Goal: Browse casually: Explore the website without a specific task or goal

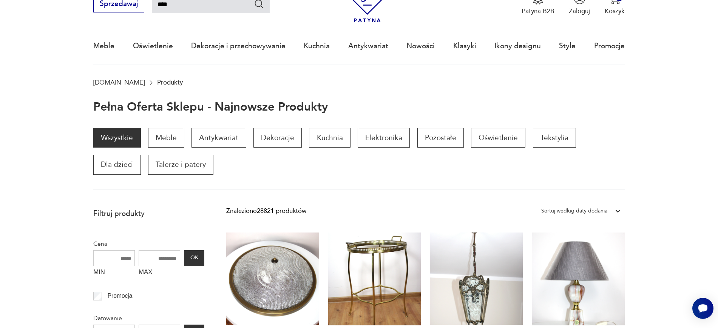
type input "****"
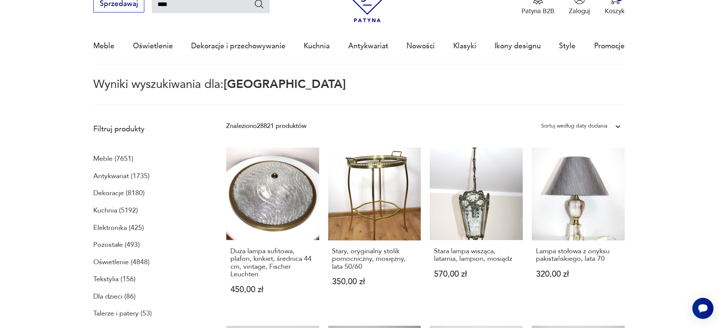
scroll to position [43, 0]
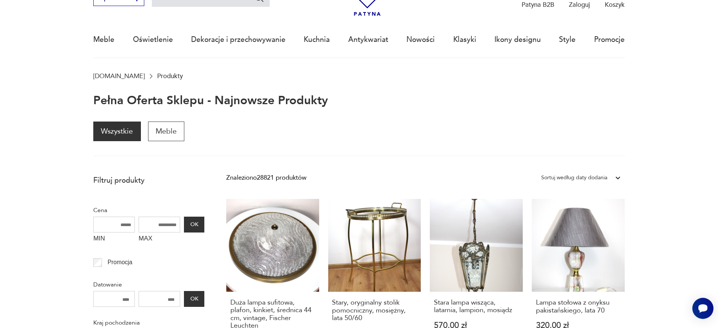
scroll to position [37, 0]
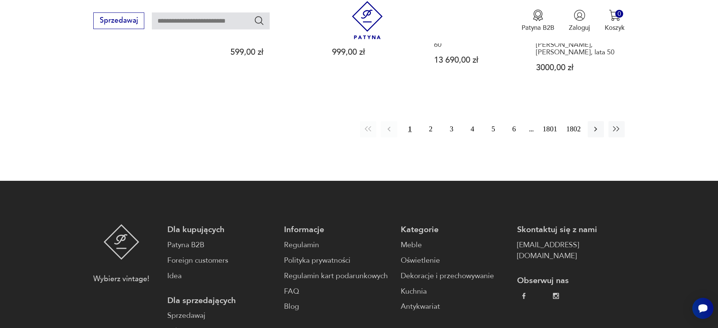
scroll to position [877, 0]
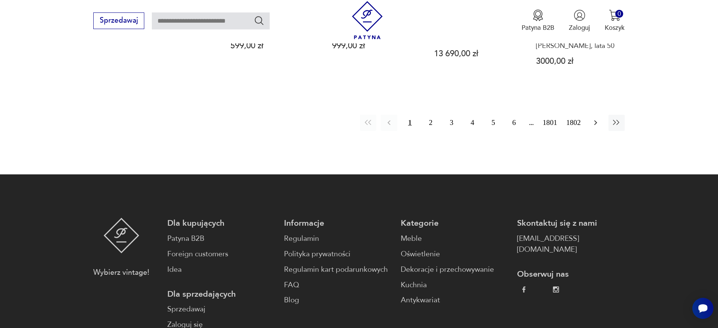
click at [599, 115] on button "button" at bounding box center [595, 123] width 16 height 16
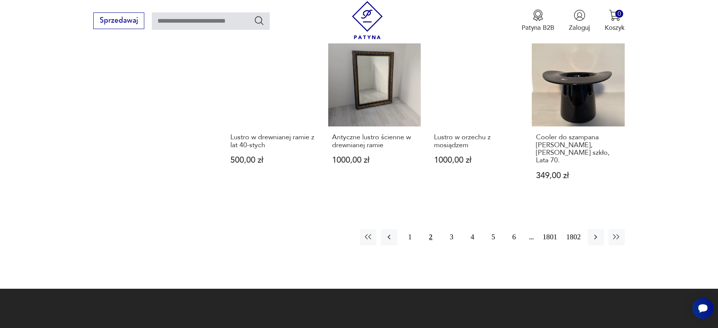
scroll to position [763, 0]
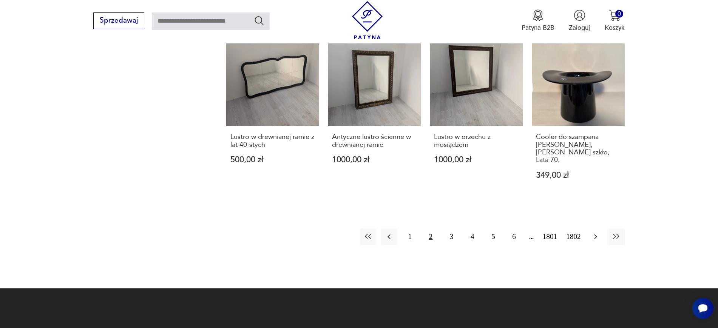
click at [588, 229] on button "button" at bounding box center [595, 237] width 16 height 16
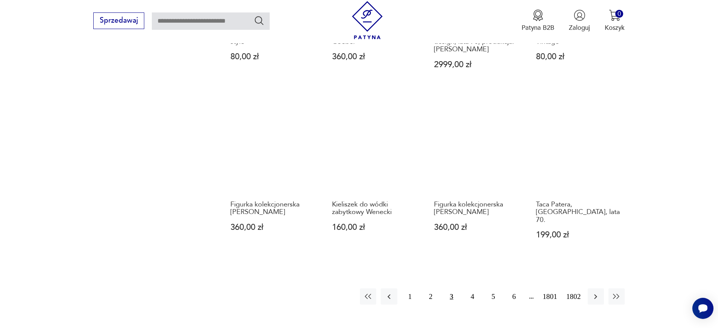
scroll to position [673, 0]
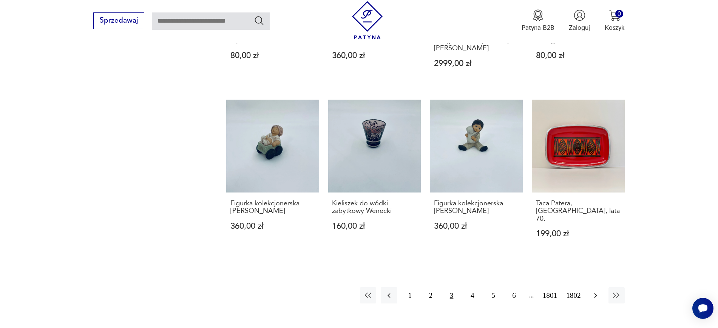
click at [593, 291] on icon "button" at bounding box center [595, 295] width 9 height 9
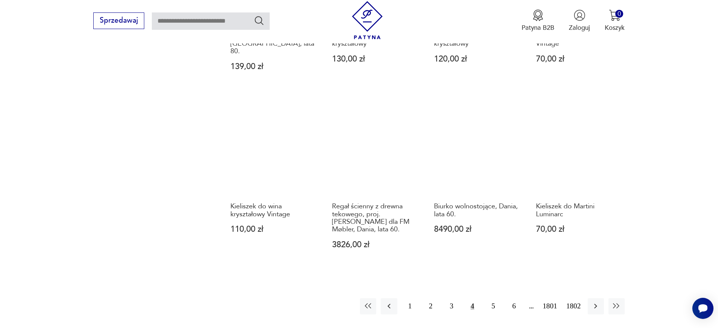
scroll to position [694, 0]
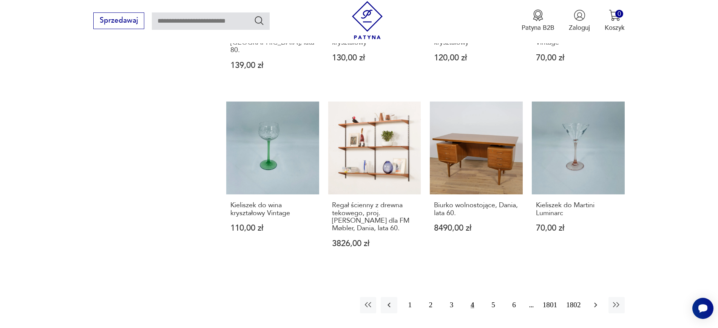
click at [592, 297] on button "button" at bounding box center [595, 305] width 16 height 16
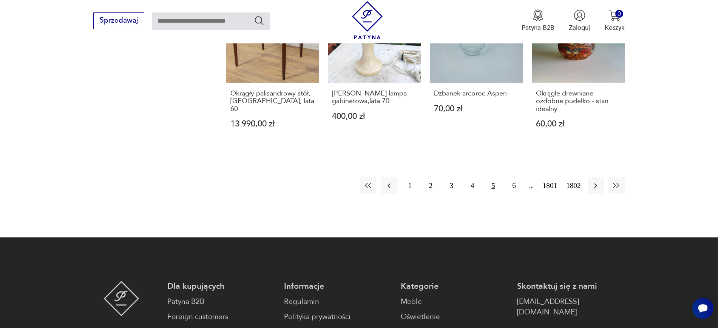
scroll to position [783, 0]
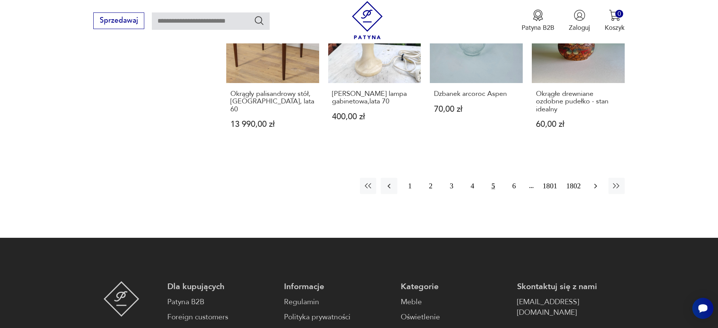
click at [593, 185] on icon "button" at bounding box center [595, 186] width 9 height 9
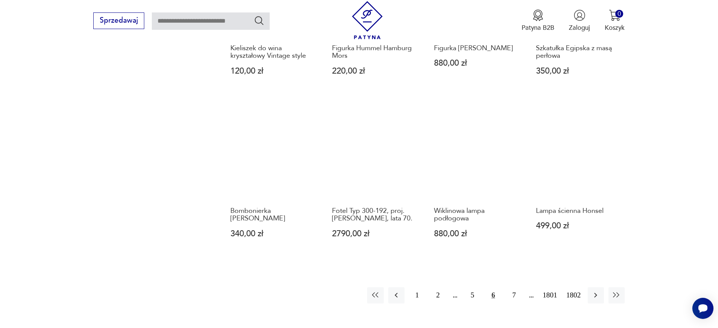
scroll to position [682, 0]
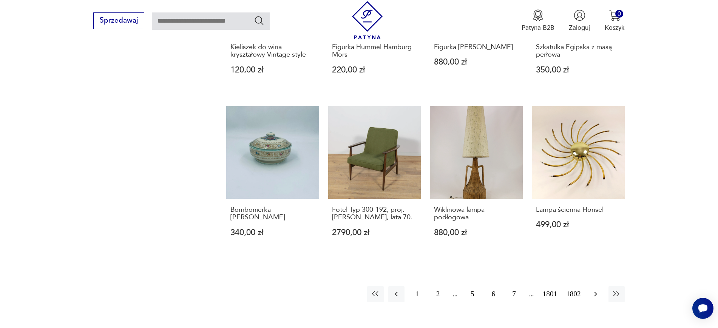
click at [597, 289] on icon "button" at bounding box center [595, 293] width 9 height 9
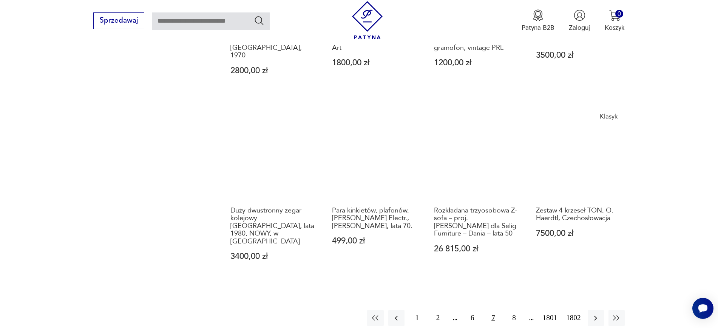
scroll to position [705, 0]
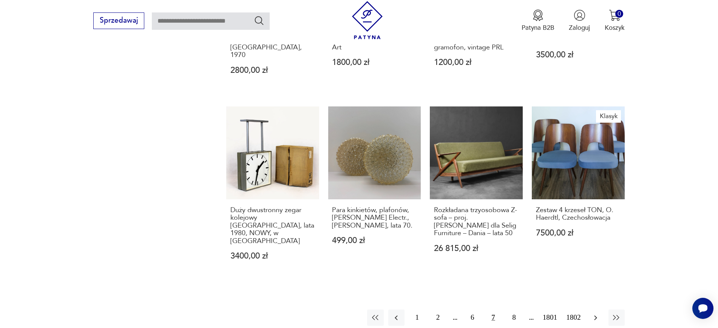
click at [595, 313] on icon "button" at bounding box center [595, 317] width 9 height 9
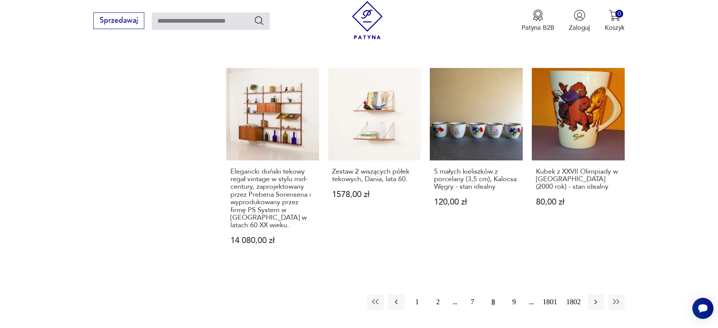
scroll to position [776, 0]
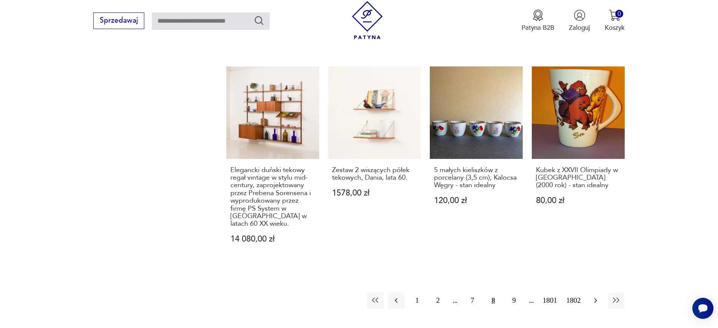
click at [593, 296] on icon "button" at bounding box center [595, 300] width 9 height 9
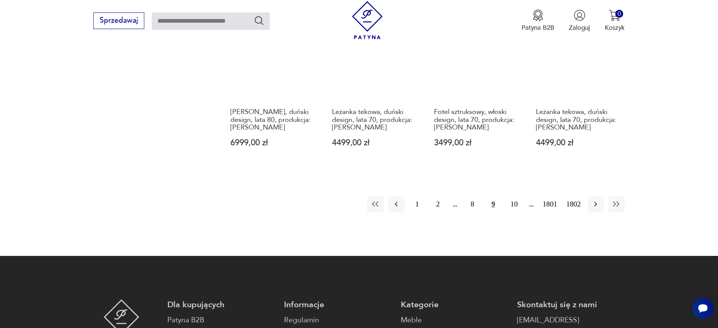
scroll to position [826, 0]
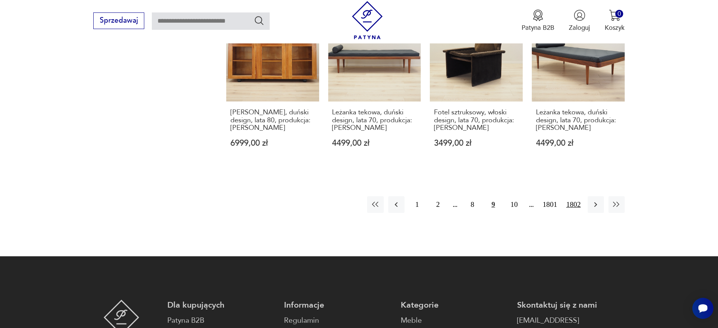
click at [580, 196] on button "1802" at bounding box center [573, 204] width 19 height 16
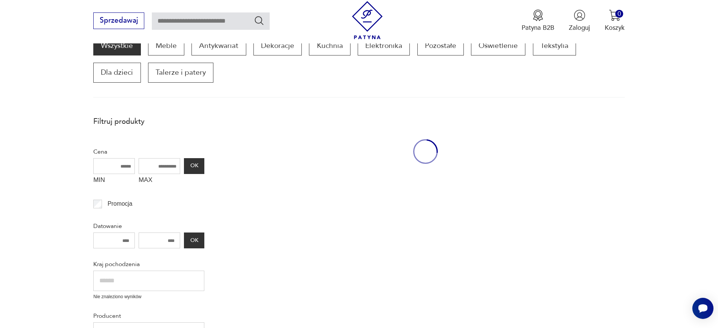
scroll to position [128, 0]
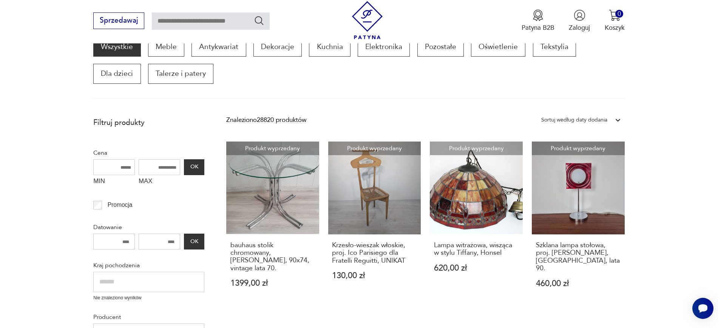
scroll to position [661, 0]
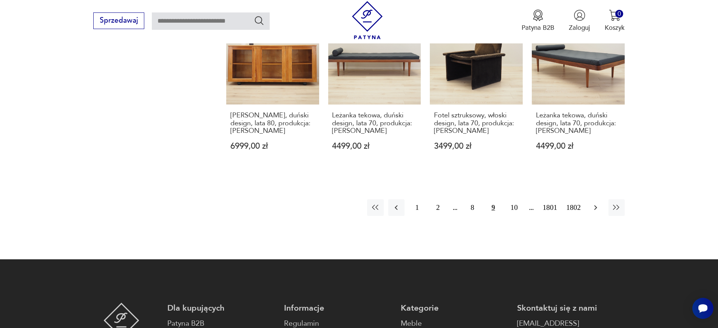
click at [597, 203] on icon "button" at bounding box center [595, 207] width 9 height 9
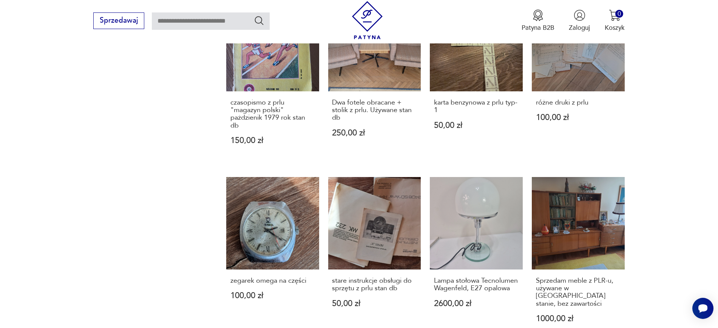
scroll to position [799, 0]
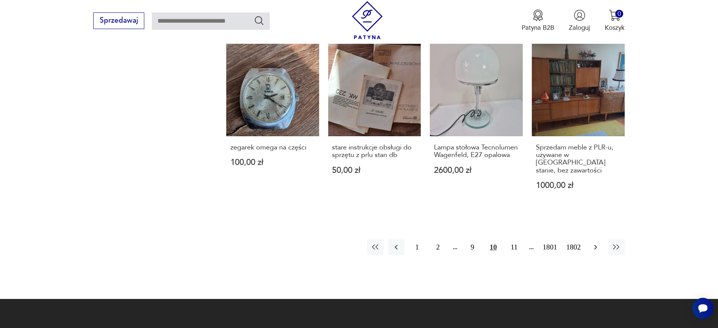
click at [597, 243] on icon "button" at bounding box center [595, 247] width 9 height 9
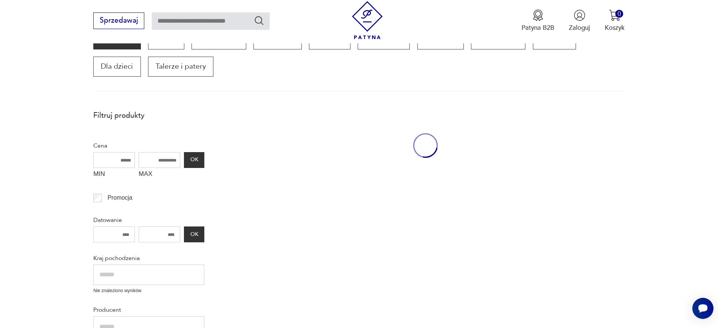
scroll to position [128, 0]
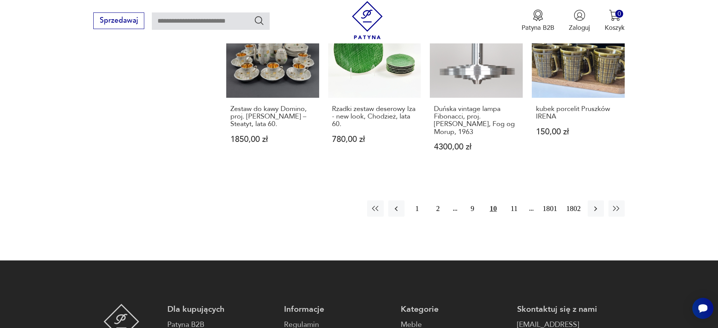
scroll to position [799, 0]
